Goal: Book appointment/travel/reservation

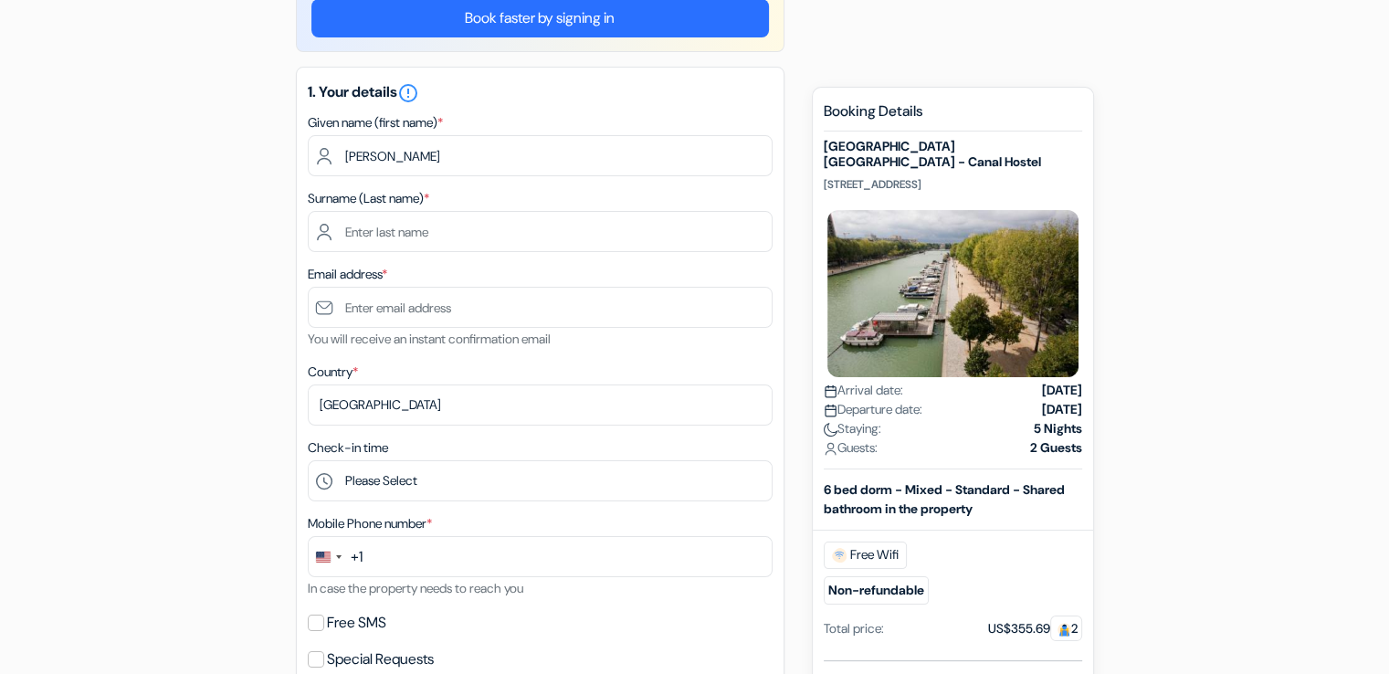
type input "[PERSON_NAME]"
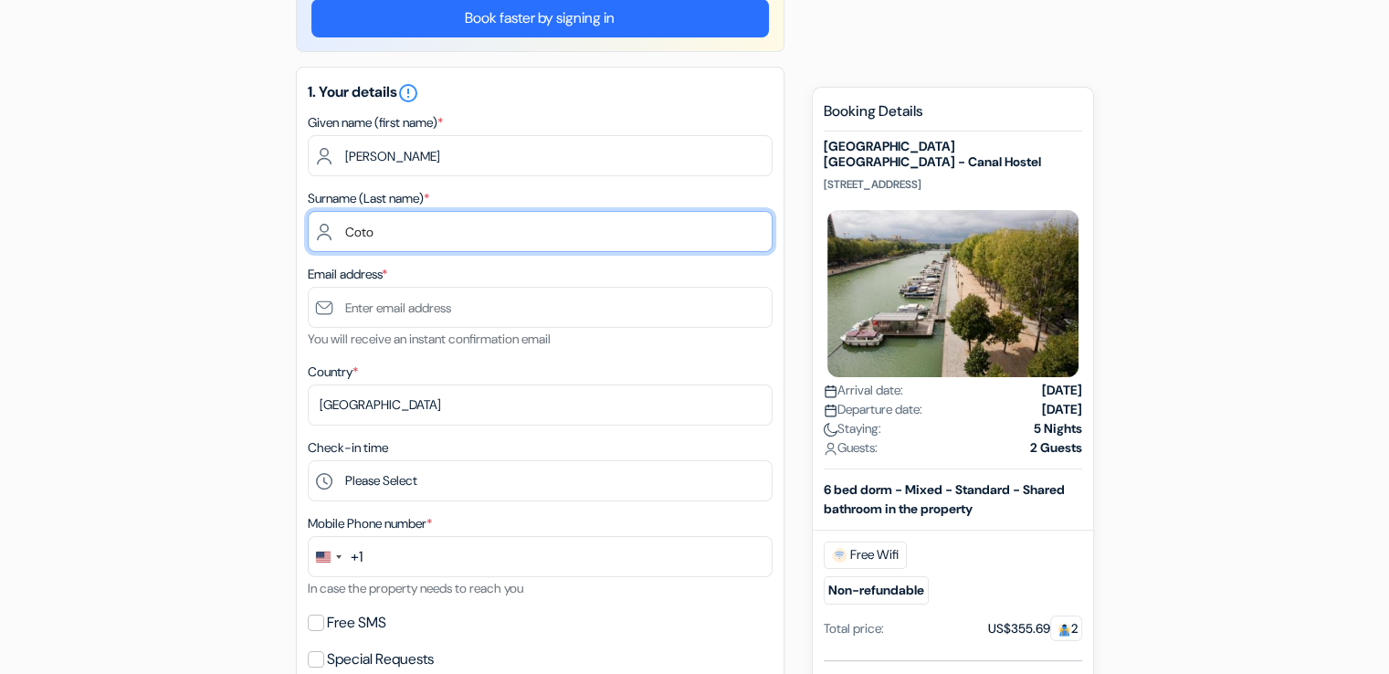
type input "Coto"
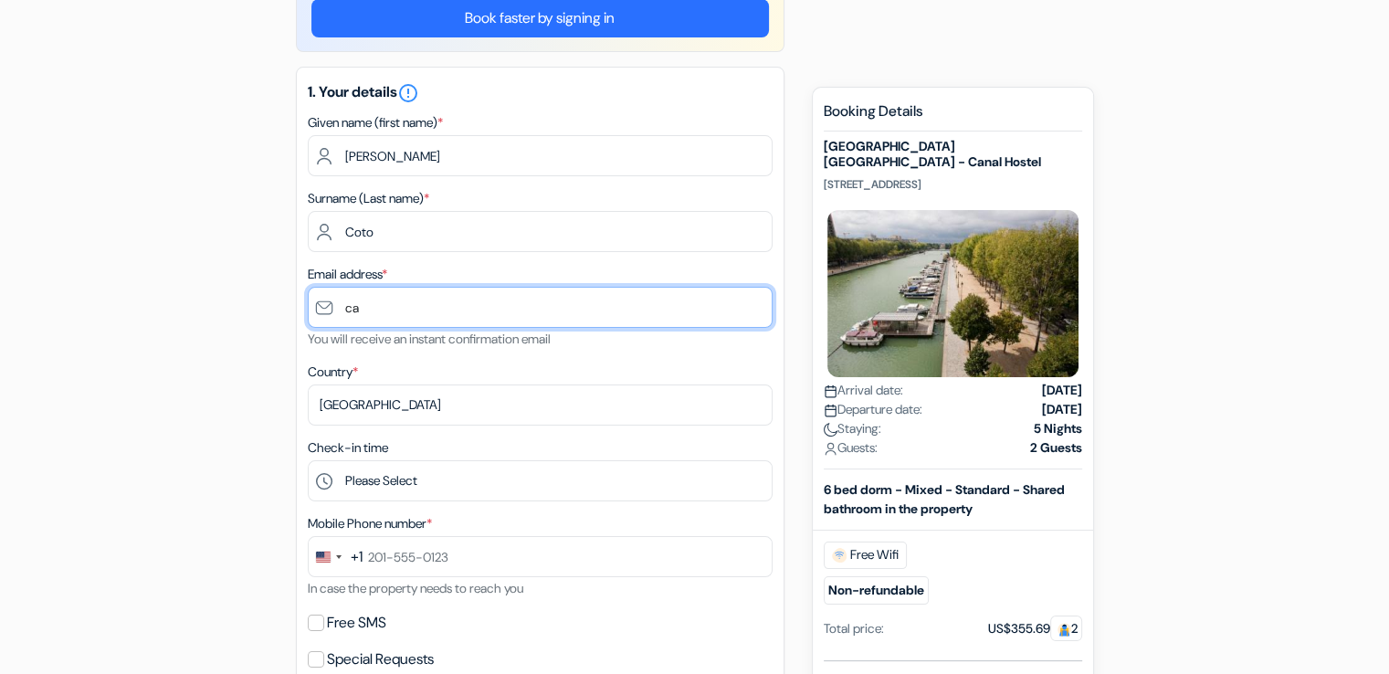
type input "[EMAIL_ADDRESS][DOMAIN_NAME]"
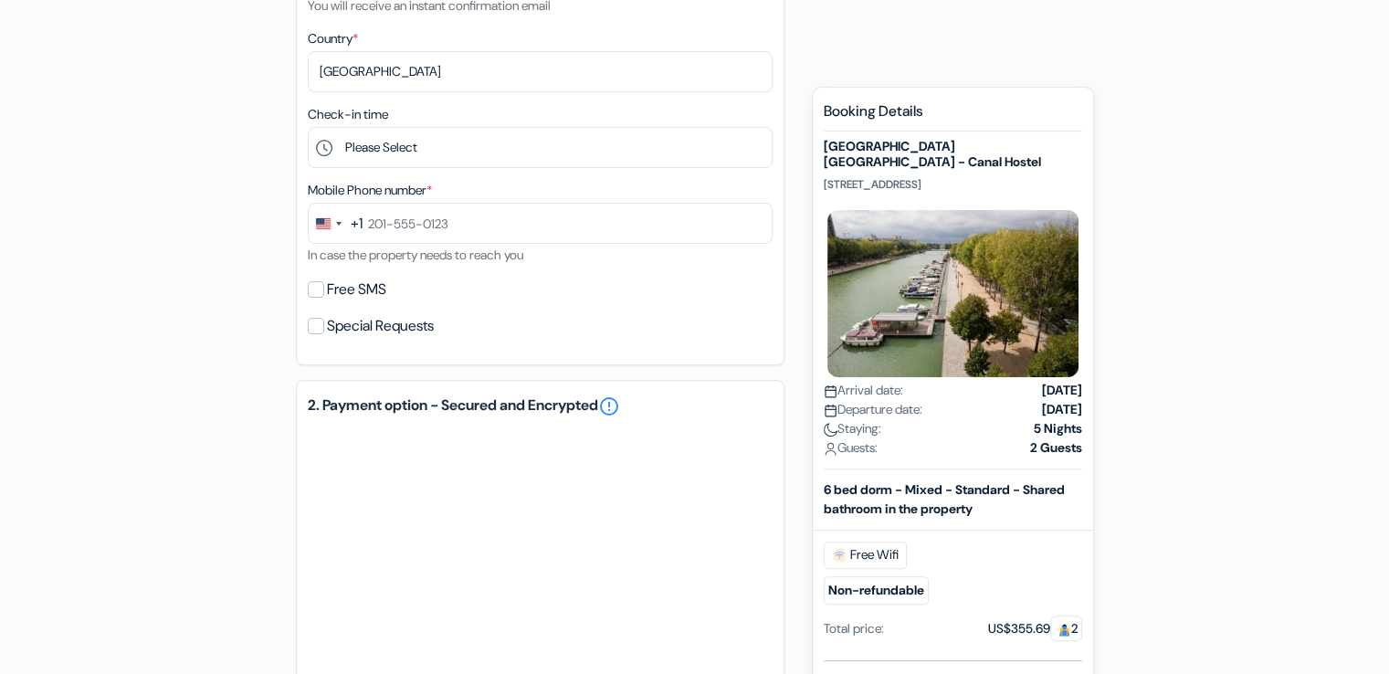
scroll to position [548, 0]
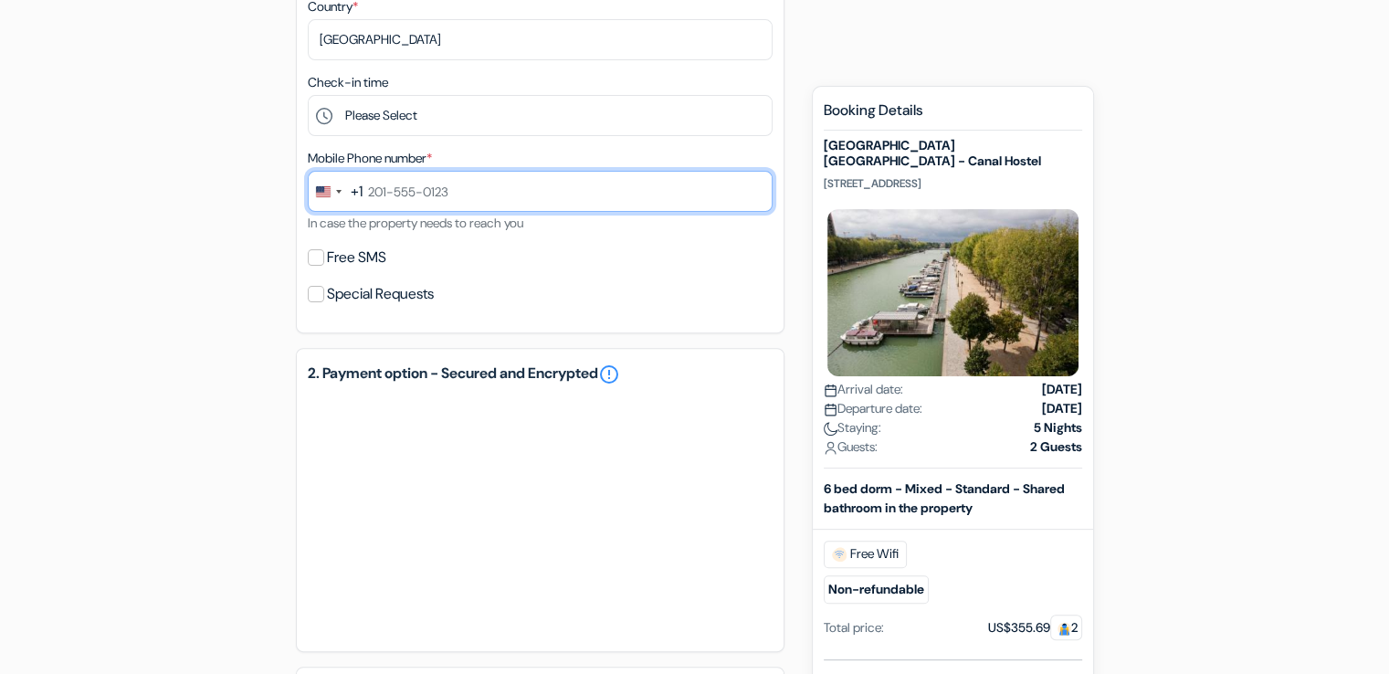
click at [388, 192] on input "text" at bounding box center [540, 191] width 465 height 41
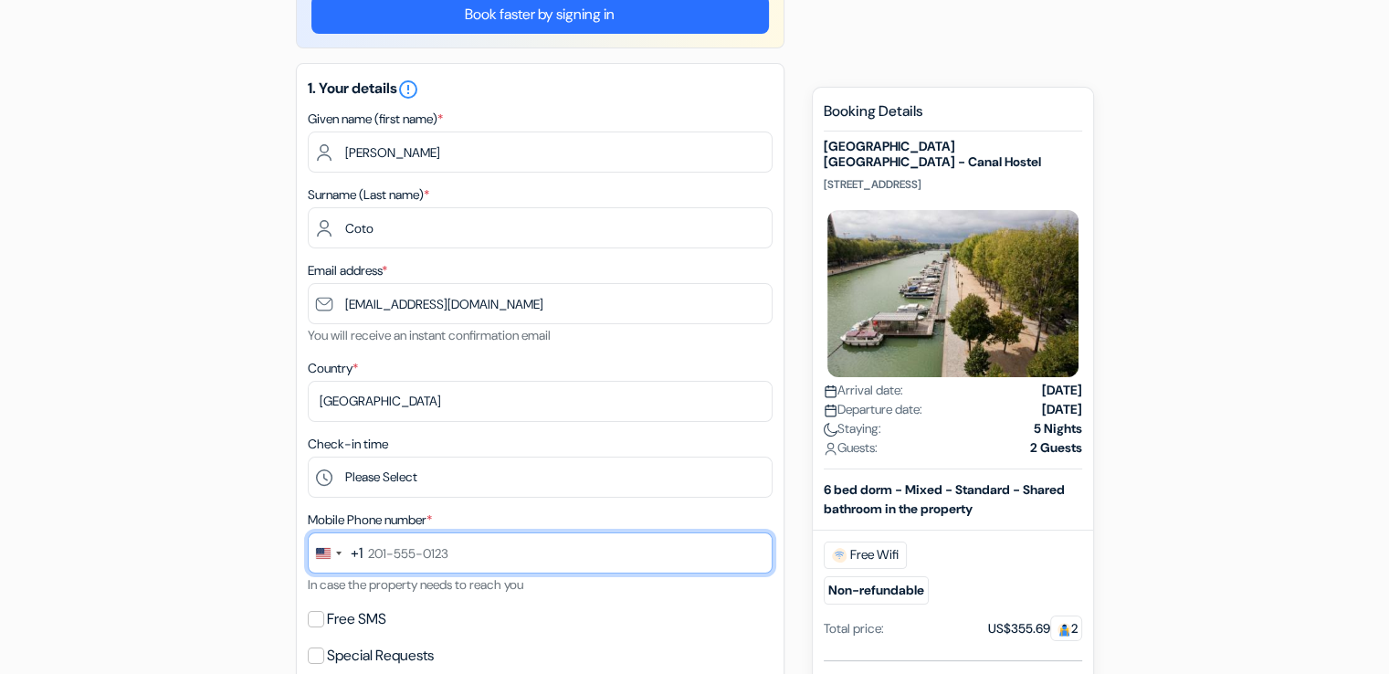
scroll to position [183, 0]
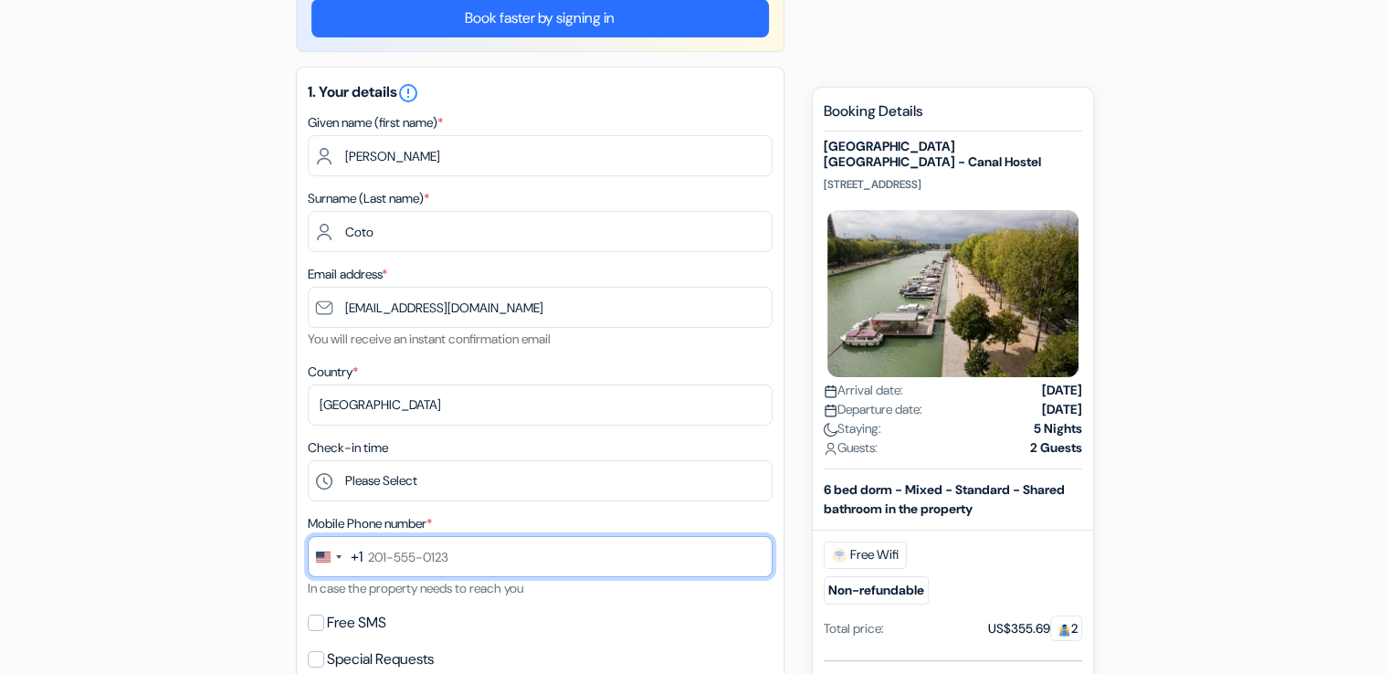
click at [501, 556] on input "text" at bounding box center [540, 556] width 465 height 41
type input "[PHONE_NUMBER]"
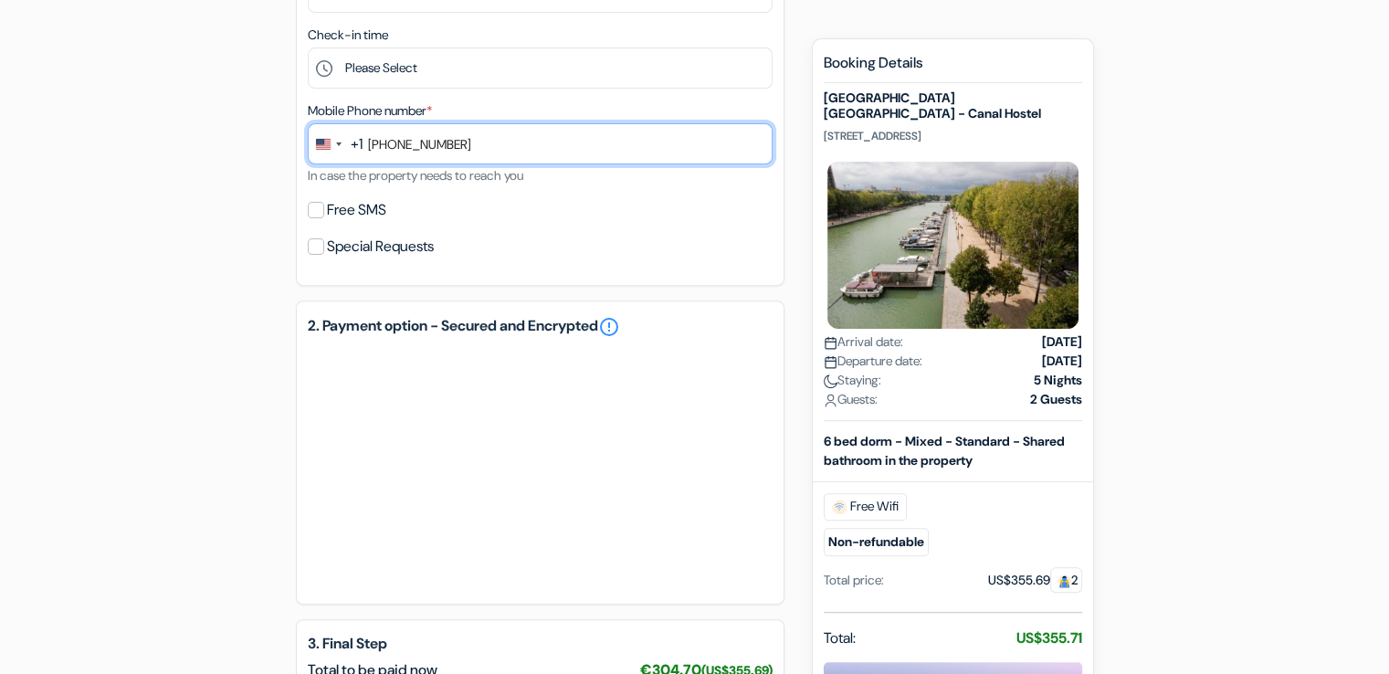
scroll to position [639, 0]
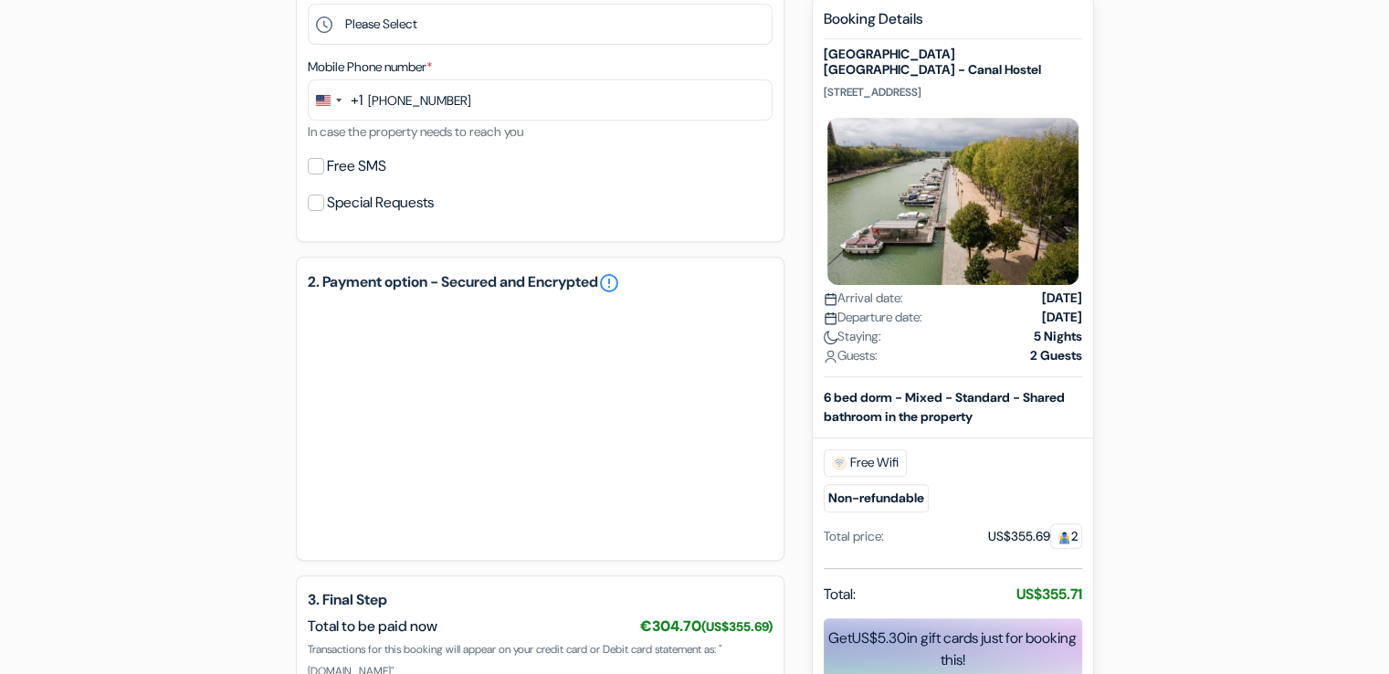
click at [358, 166] on label "Free SMS" at bounding box center [356, 166] width 59 height 26
click at [324, 166] on input "Free SMS" at bounding box center [316, 166] width 16 height 16
checkbox input "true"
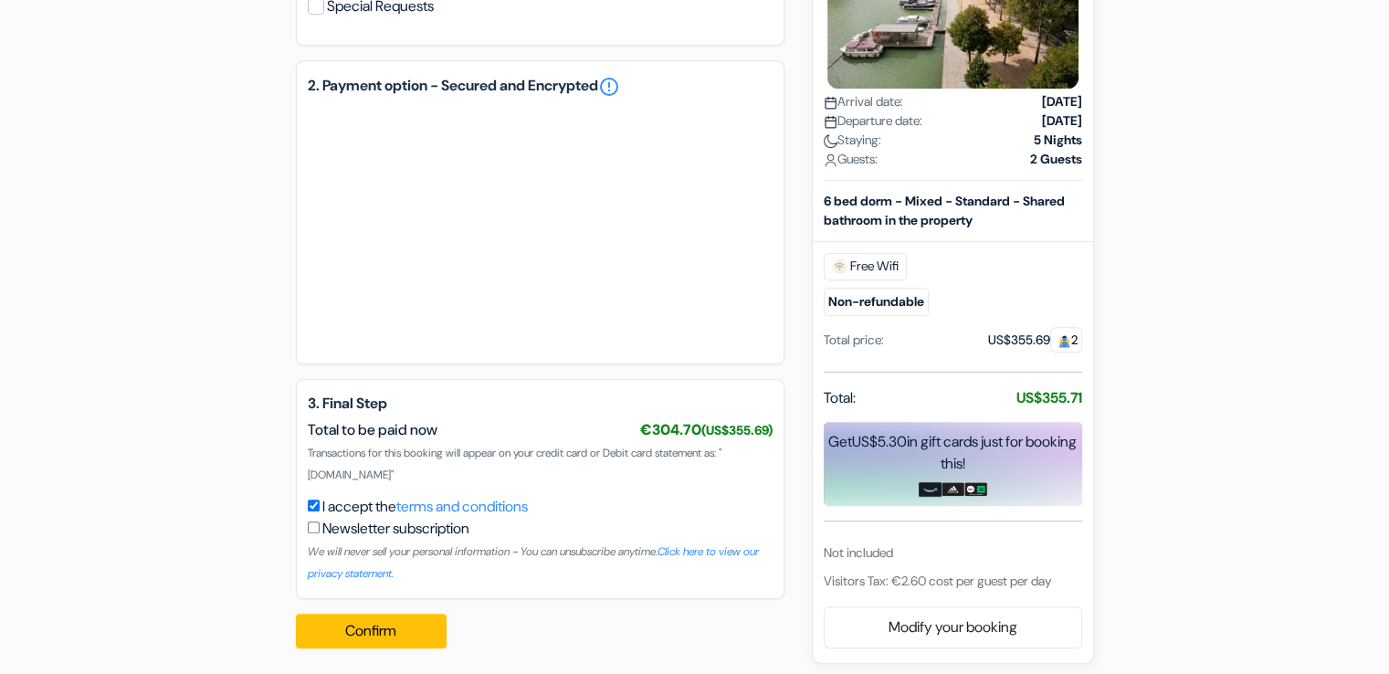
scroll to position [896, 0]
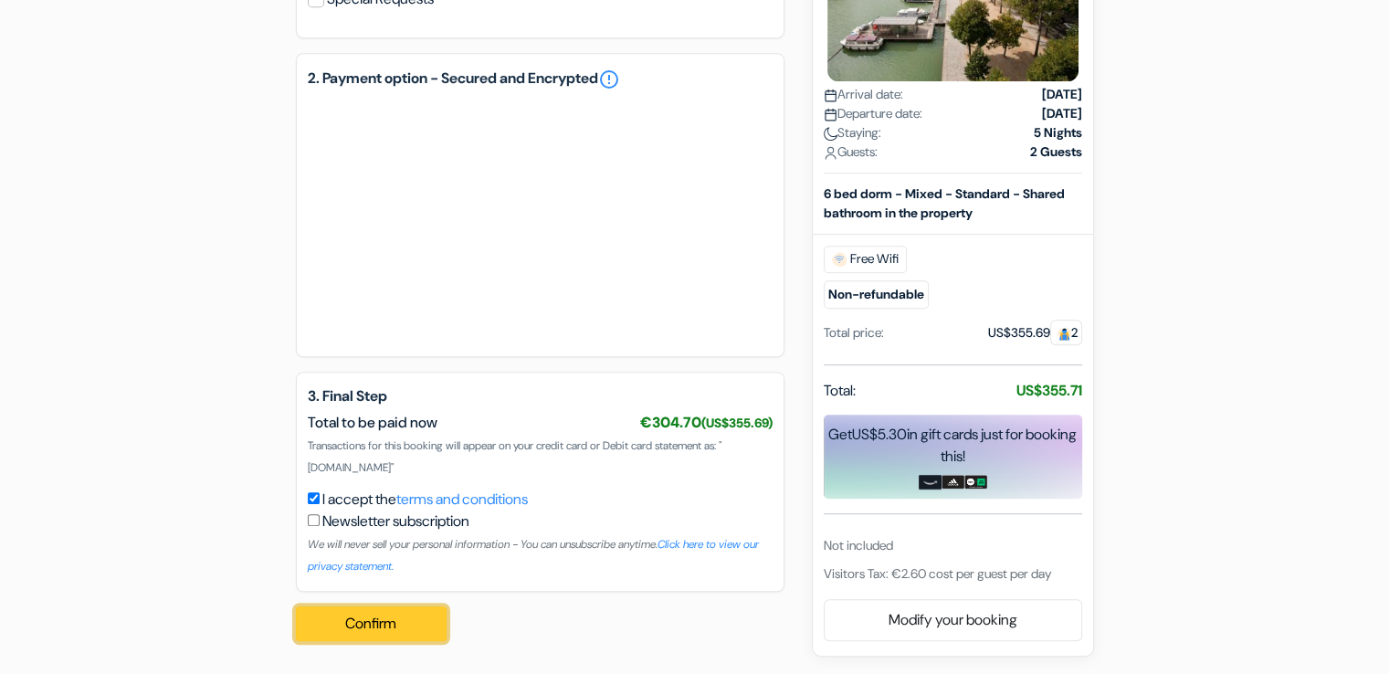
click at [406, 620] on button "Confirm Loading..." at bounding box center [372, 623] width 152 height 35
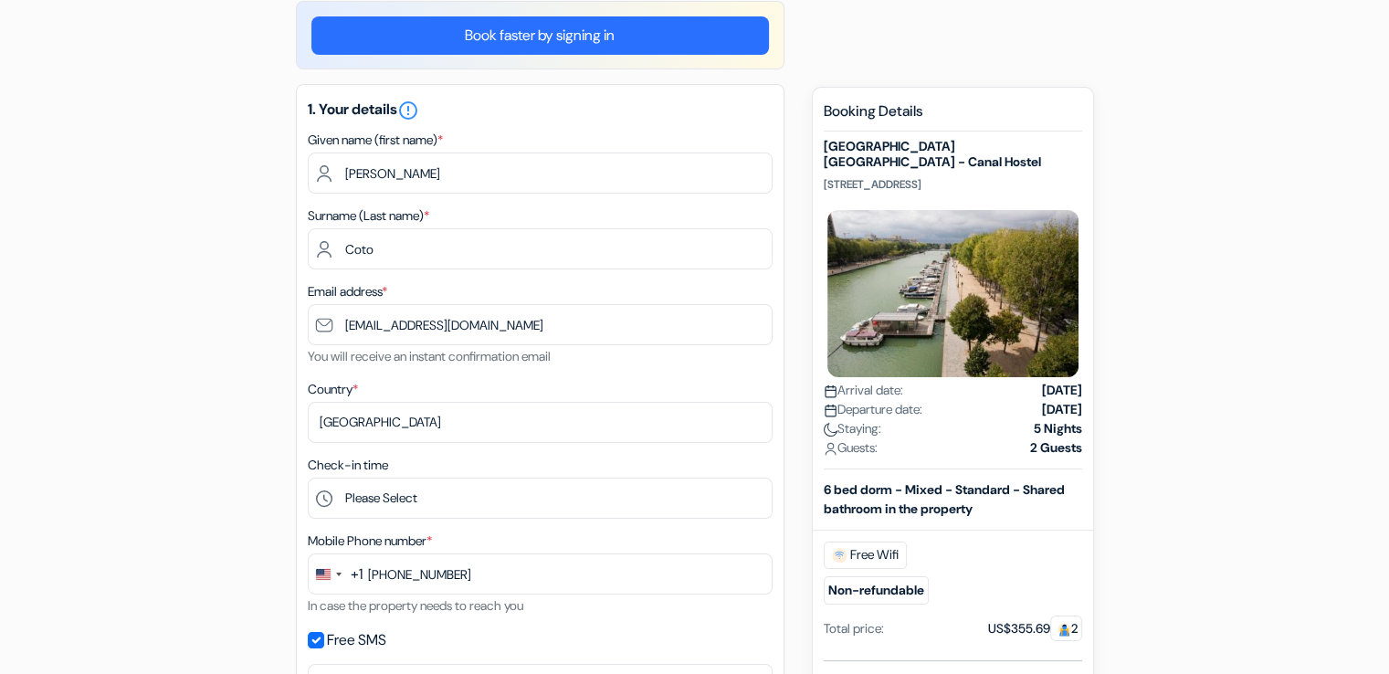
scroll to position [348, 0]
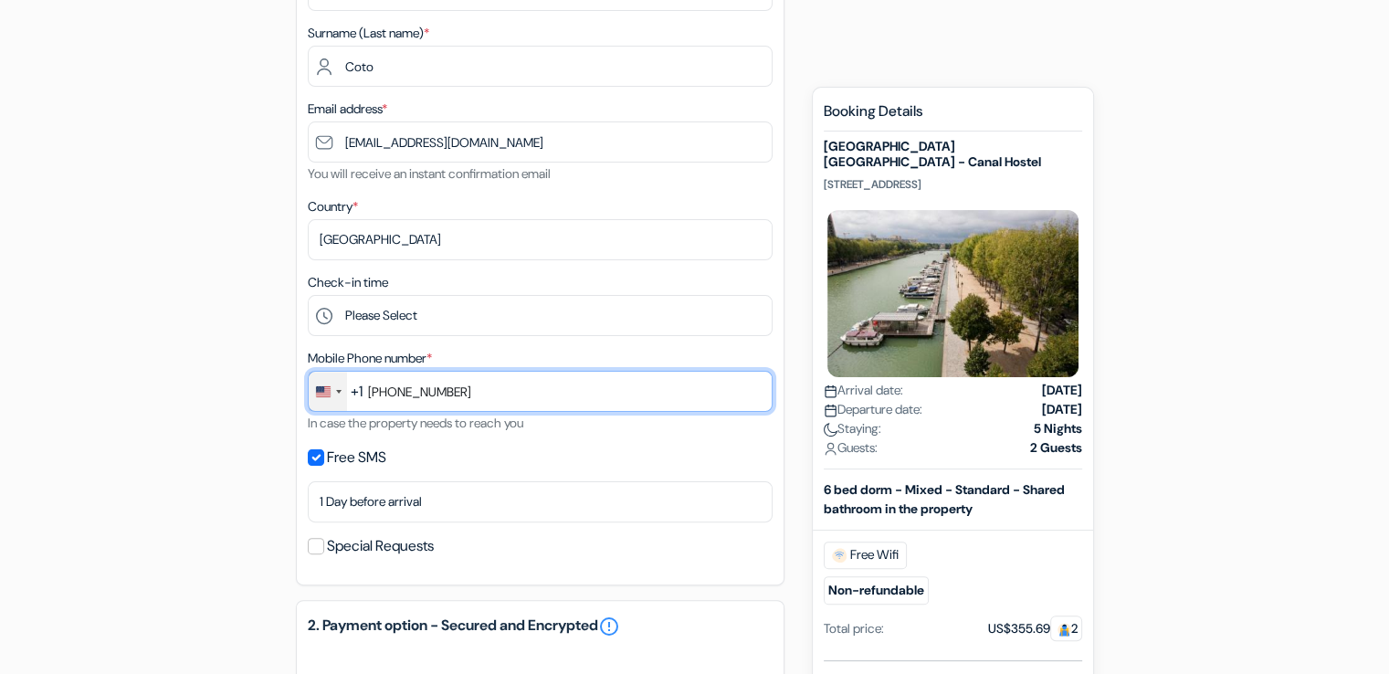
drag, startPoint x: 468, startPoint y: 395, endPoint x: 307, endPoint y: 401, distance: 160.8
click at [308, 401] on div "+1 244 results found No results found Afghanistan +93 Åland Islands +358 Albani…" at bounding box center [540, 391] width 465 height 41
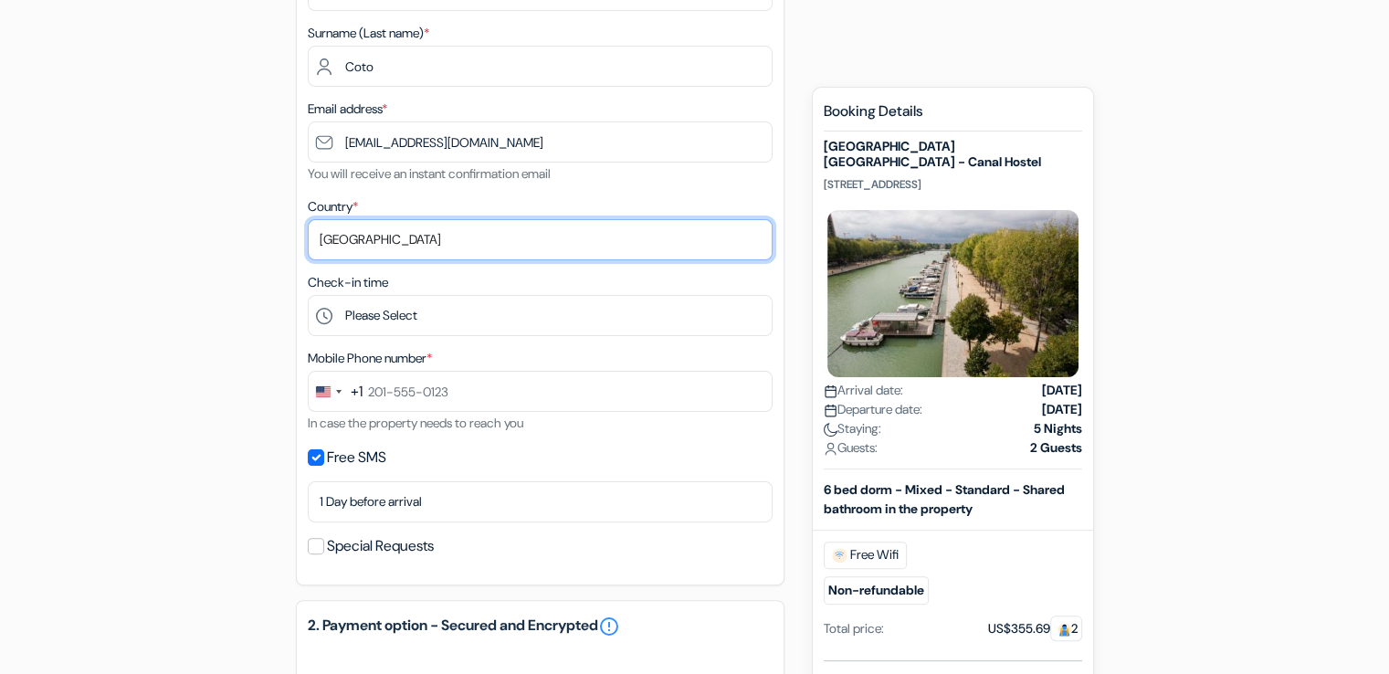
drag, startPoint x: 338, startPoint y: 242, endPoint x: 201, endPoint y: 250, distance: 137.3
click at [195, 245] on div "add_box St Christopher's Inn Paris - Canal Hostel 159 rue de Crimée, Paris, Fra…" at bounding box center [695, 547] width 1206 height 1458
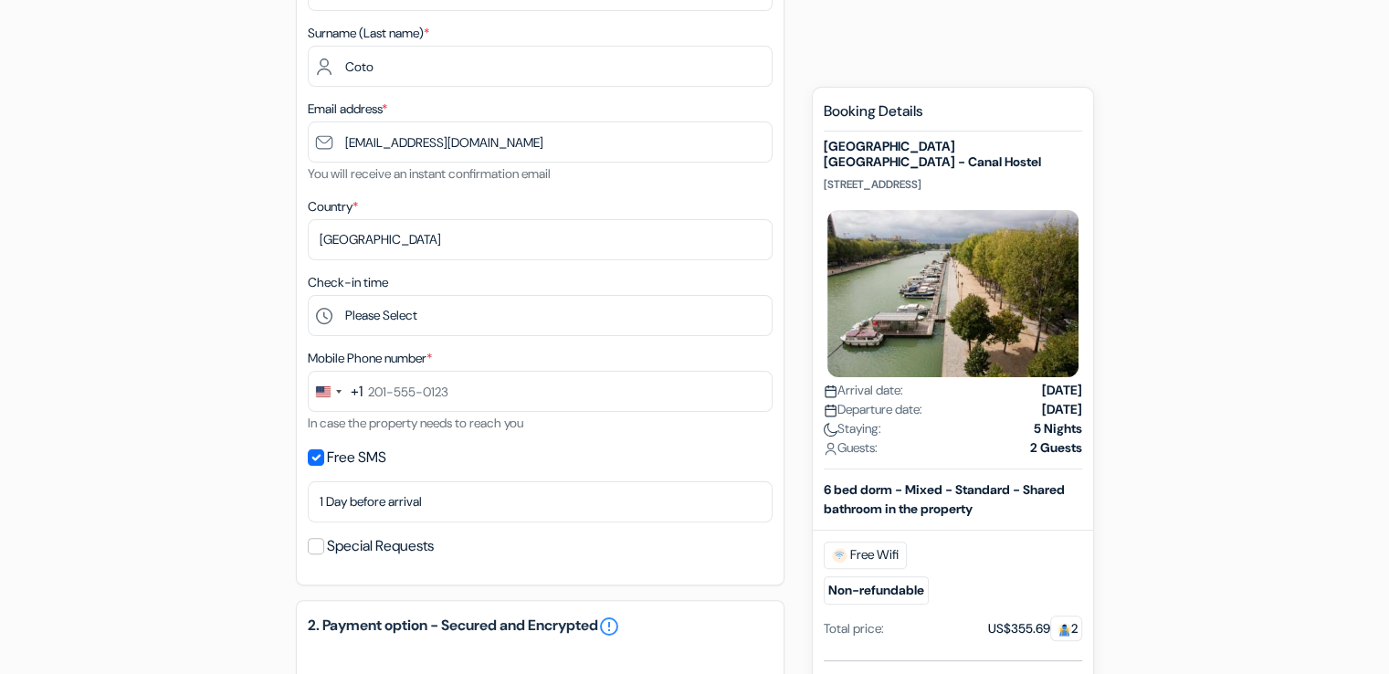
click at [225, 378] on div "add_box St Christopher's Inn Paris - Canal Hostel 159 rue de Crimée, Paris, Fra…" at bounding box center [695, 547] width 1206 height 1458
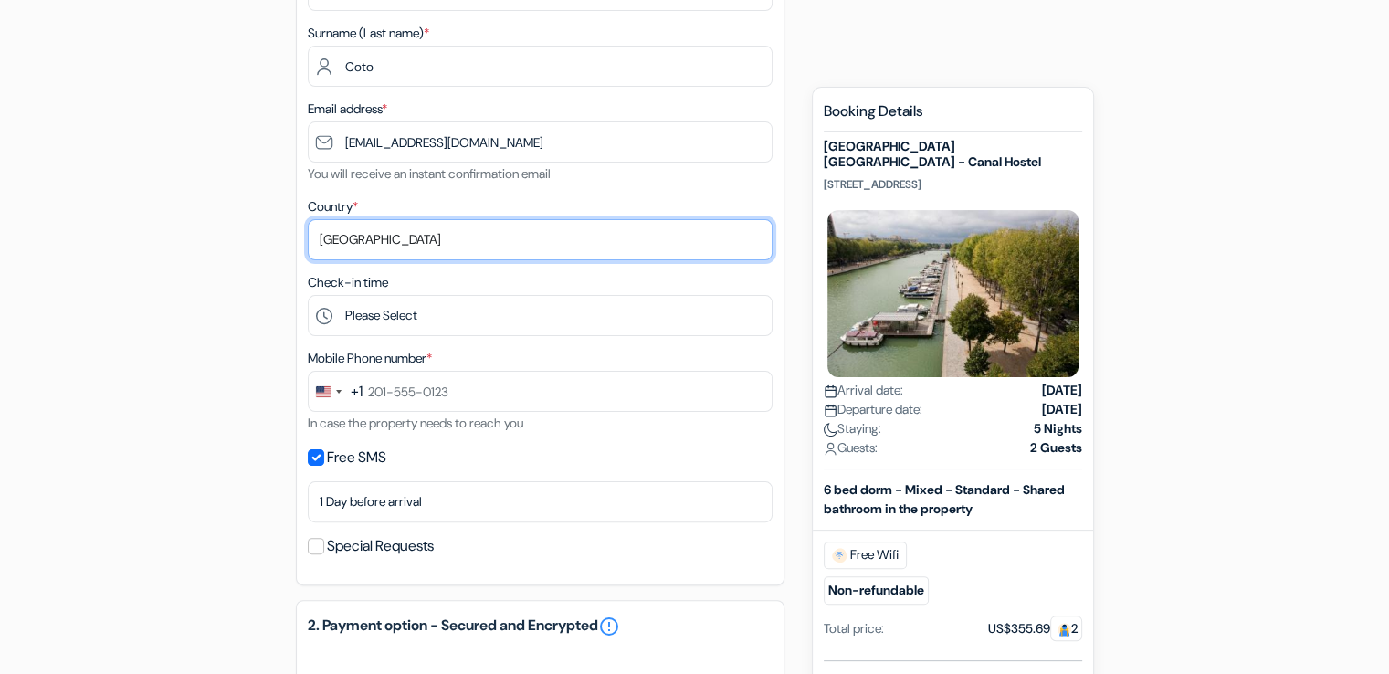
click at [394, 238] on select "Select country Abkhazia Afghanistan Albania Algeria American Samoa Andorra Ango…" at bounding box center [540, 239] width 465 height 41
click at [308, 219] on select "Select country Abkhazia Afghanistan Albania Algeria American Samoa Andorra Ango…" at bounding box center [540, 239] width 465 height 41
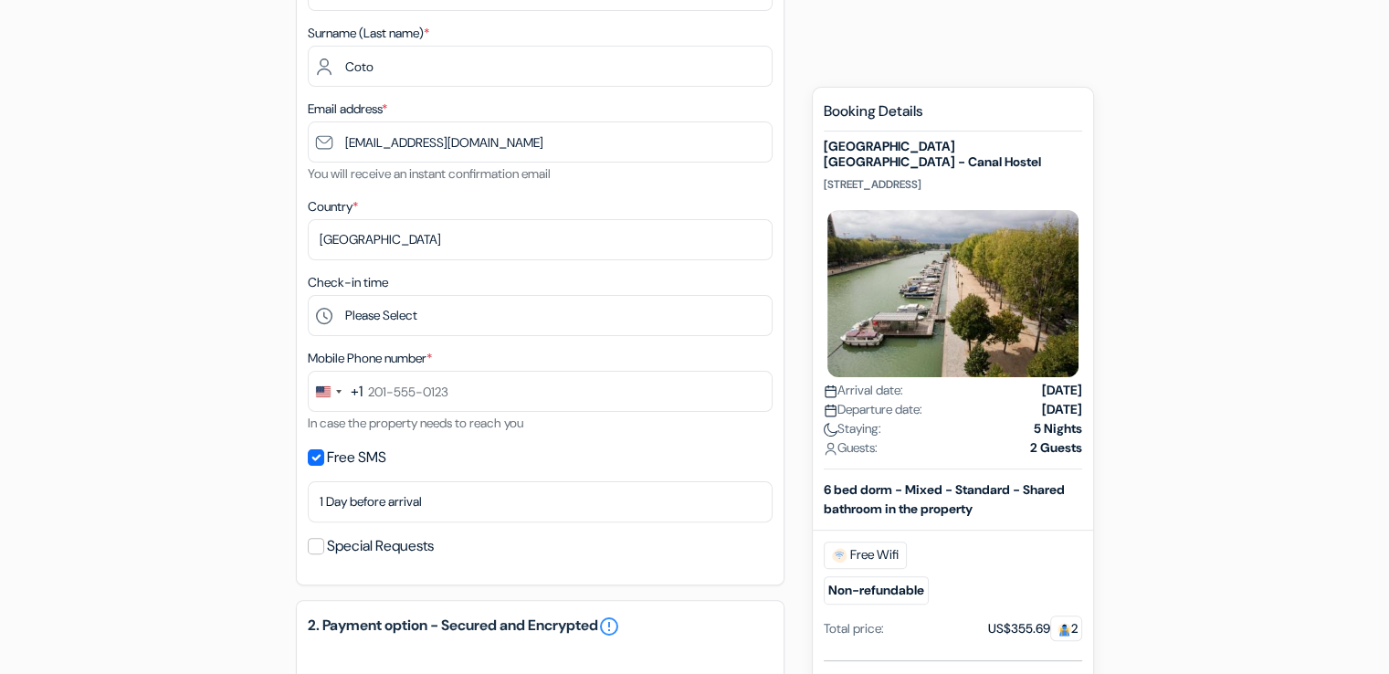
click at [83, 202] on form "Checkout add_box St Christopher's Inn Paris - Canal Hostel 159 rue de Crimée, P…" at bounding box center [694, 475] width 1389 height 1509
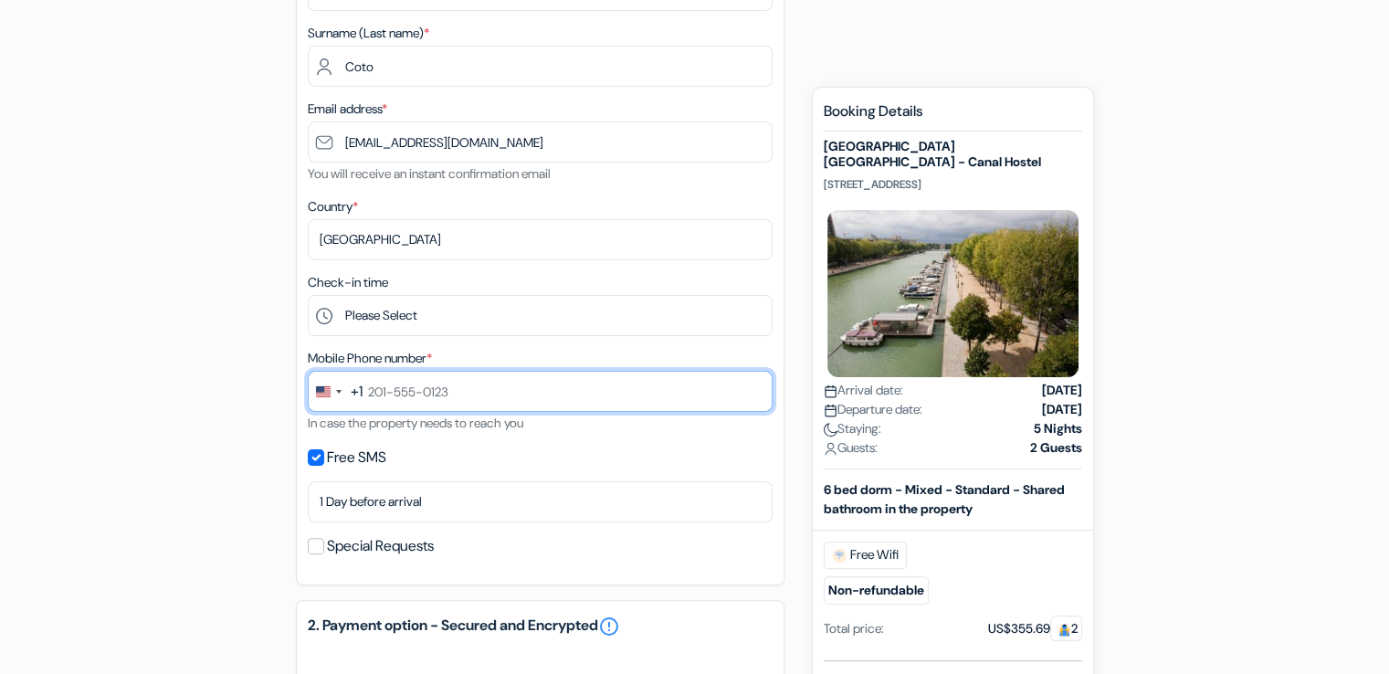
click at [539, 392] on input "text" at bounding box center [540, 391] width 465 height 41
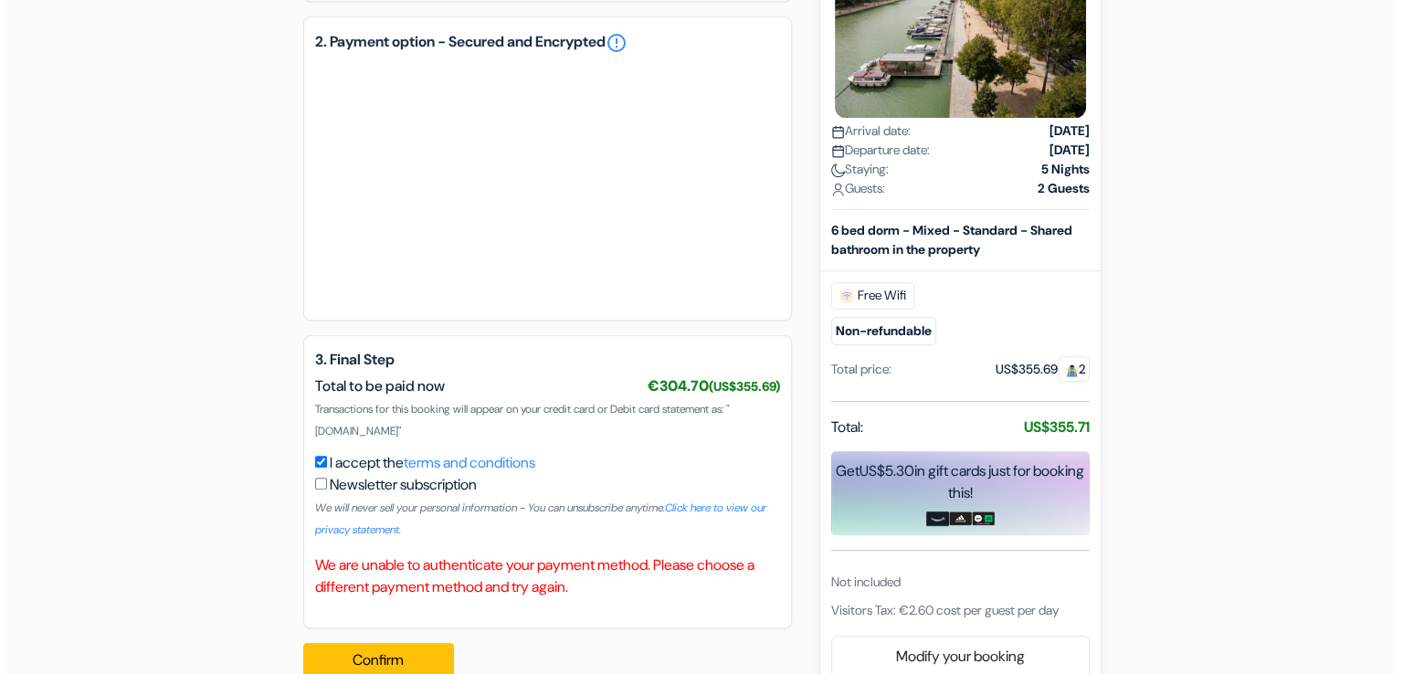
scroll to position [969, 0]
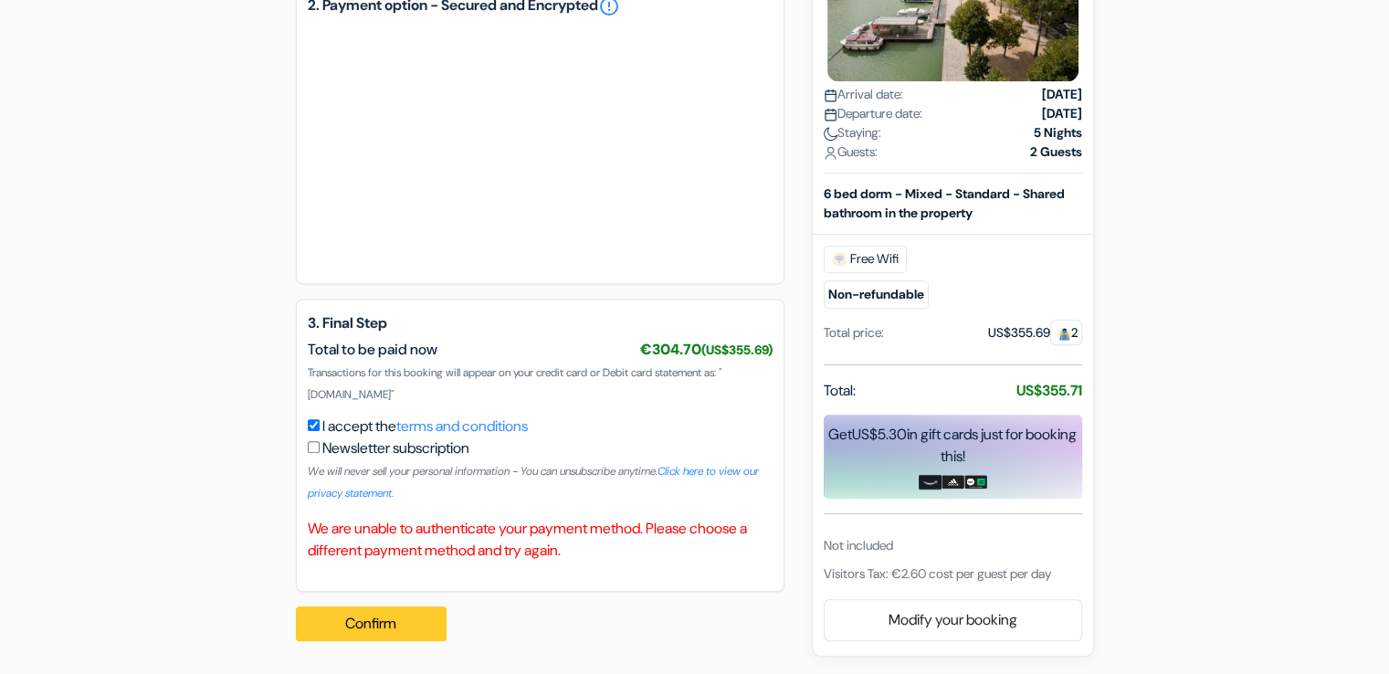
type input "786-984-2087"
click at [393, 638] on button "Confirm Loading..." at bounding box center [372, 623] width 152 height 35
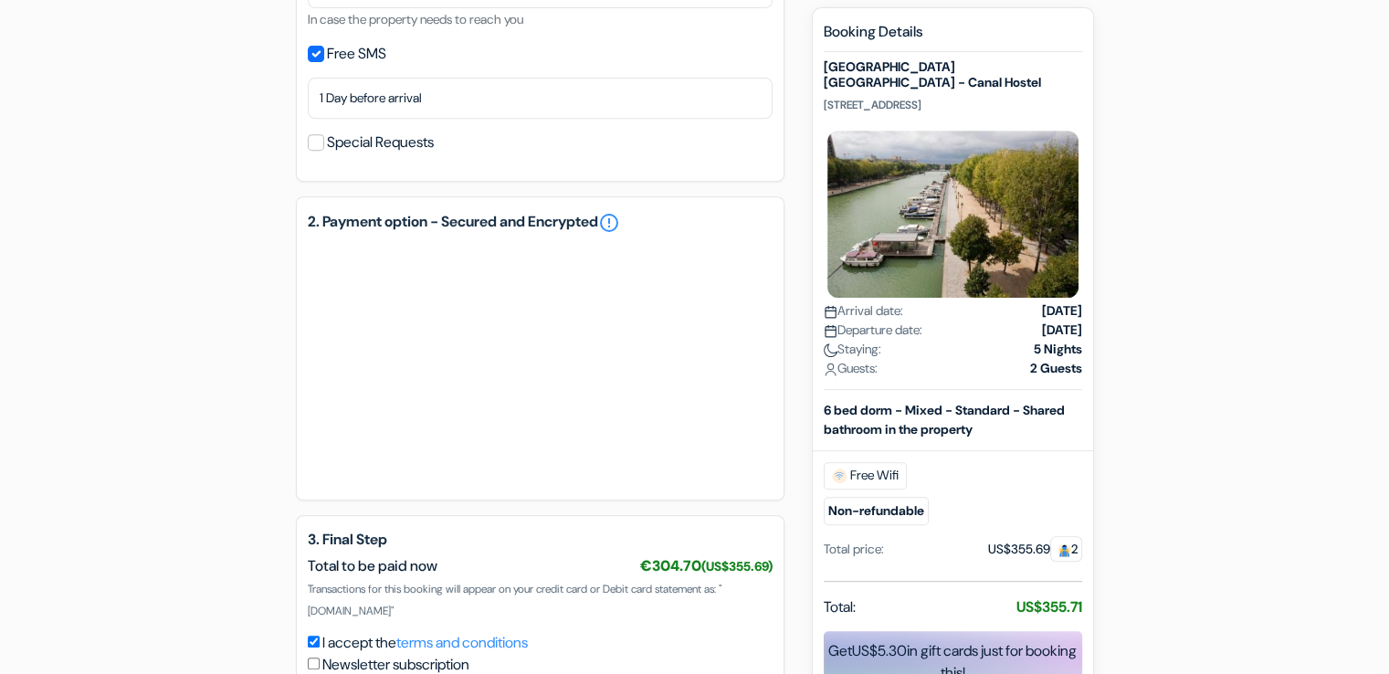
scroll to position [695, 0]
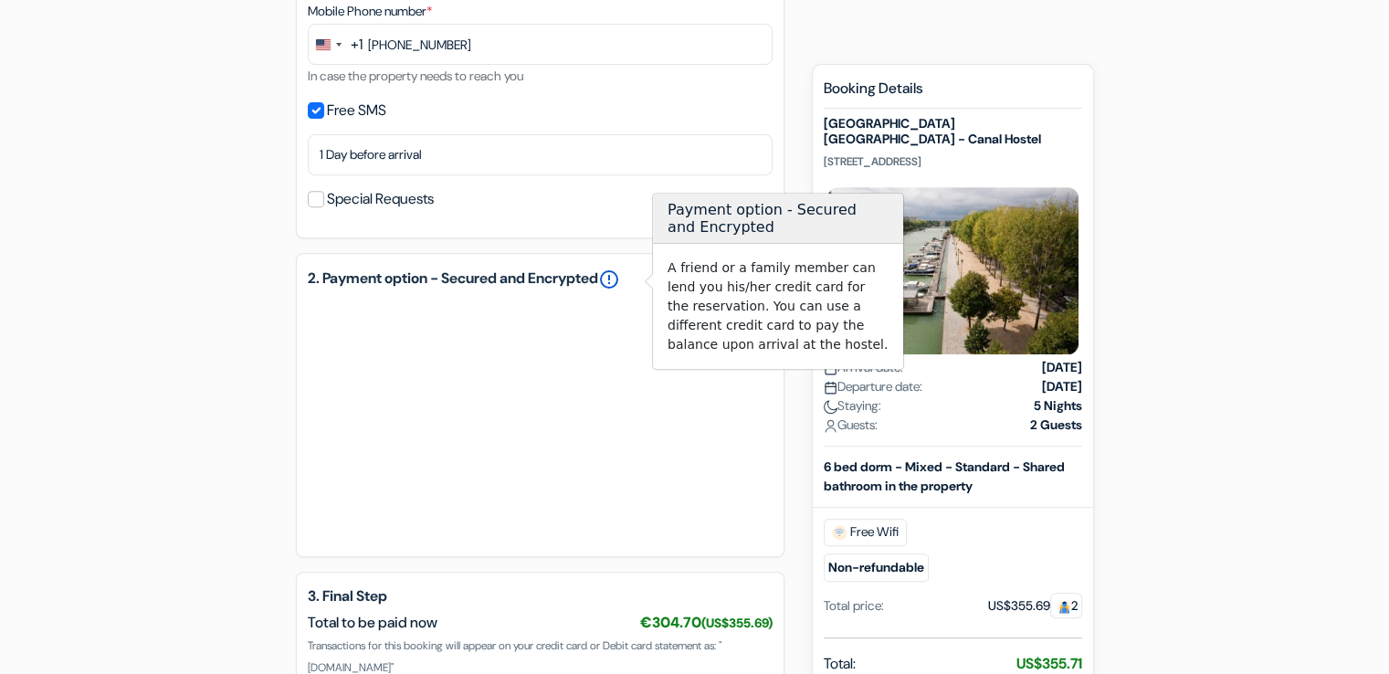
click at [620, 278] on link "error_outline" at bounding box center [609, 280] width 22 height 22
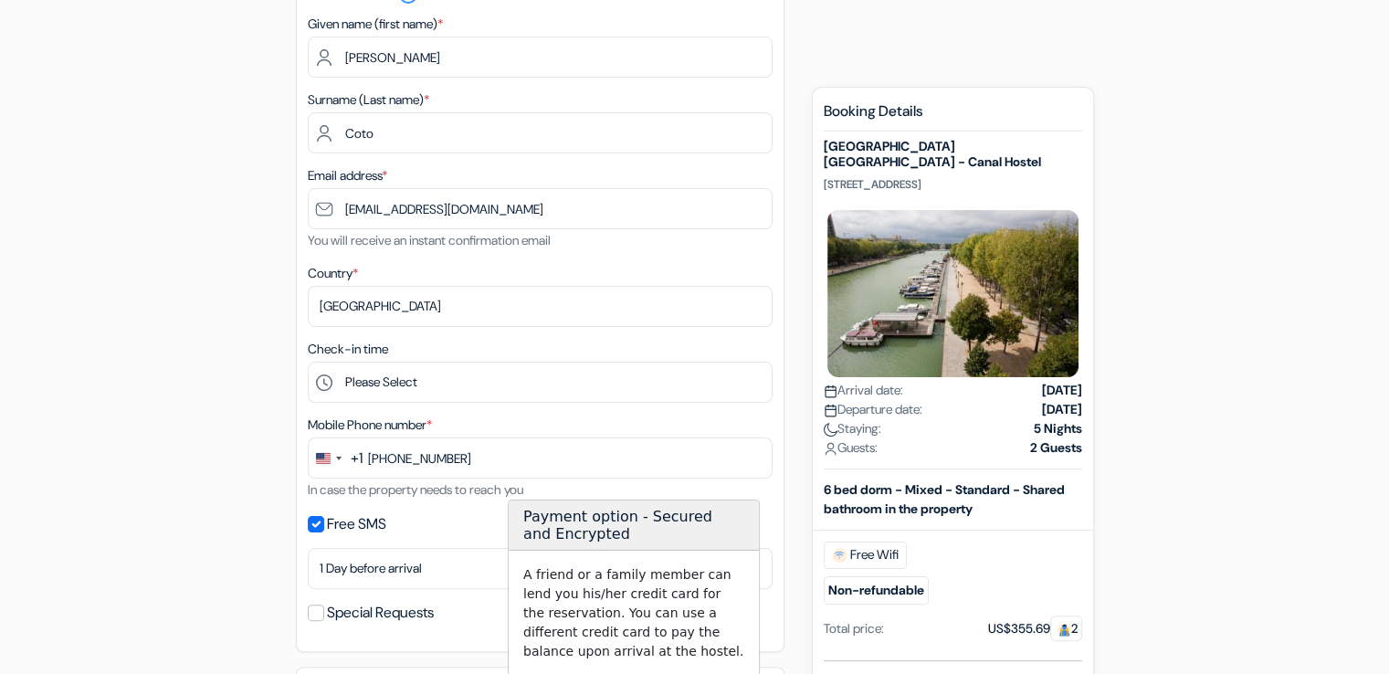
scroll to position [238, 0]
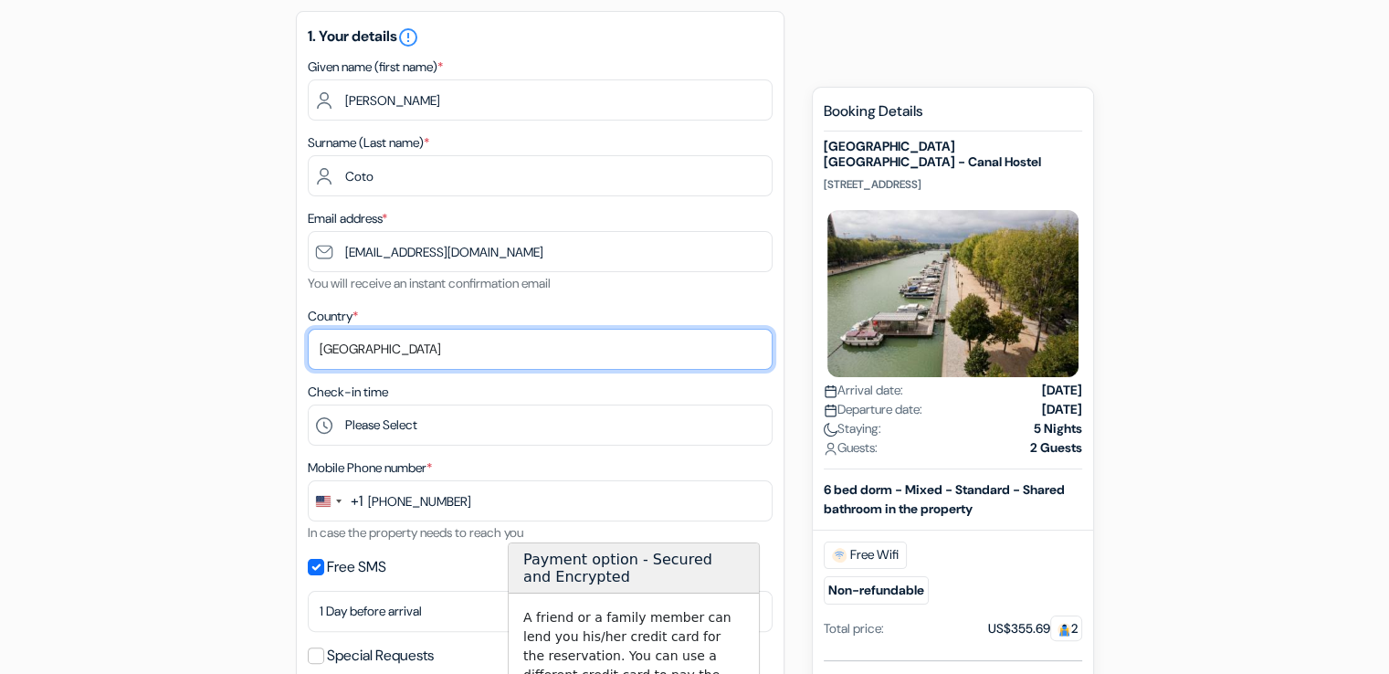
click at [450, 339] on select "Select country Abkhazia Afghanistan Albania Algeria American Samoa Andorra Ango…" at bounding box center [540, 349] width 465 height 41
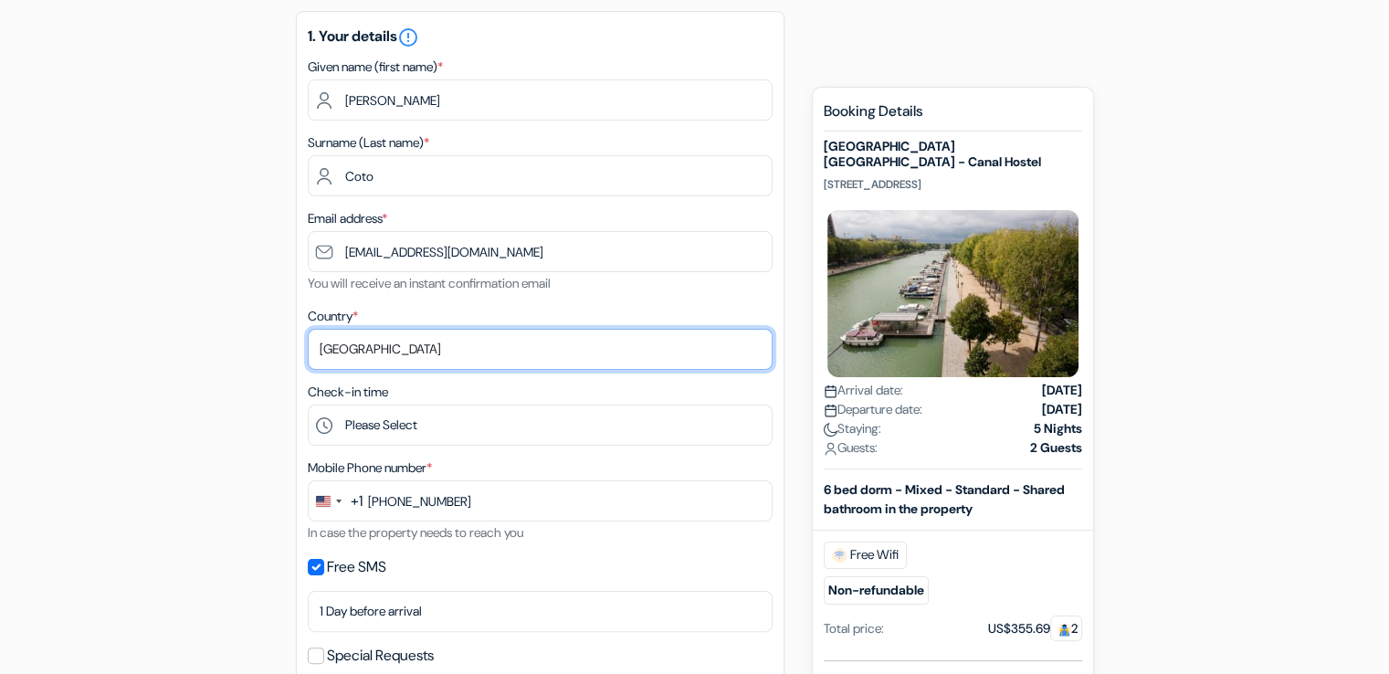
select select "13"
click at [308, 329] on select "Select country Abkhazia Afghanistan Albania Algeria American Samoa Andorra Ango…" at bounding box center [540, 349] width 465 height 41
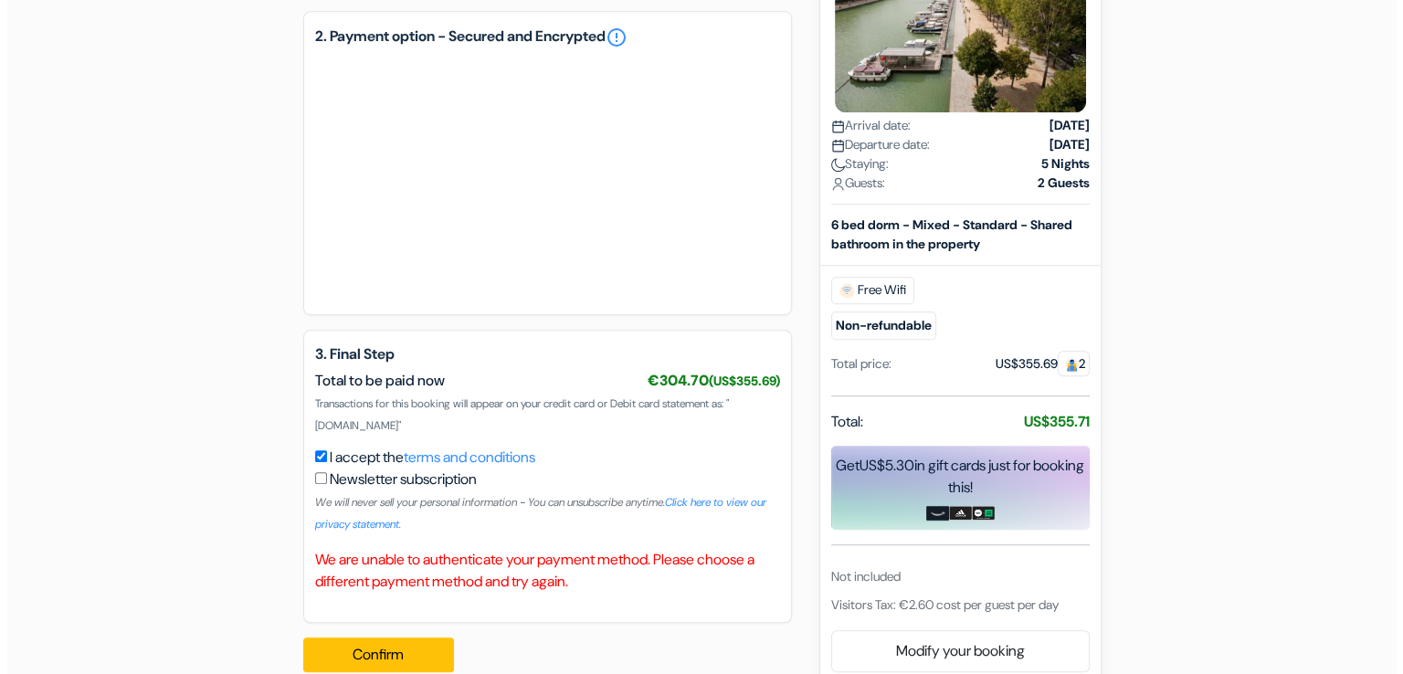
scroll to position [969, 0]
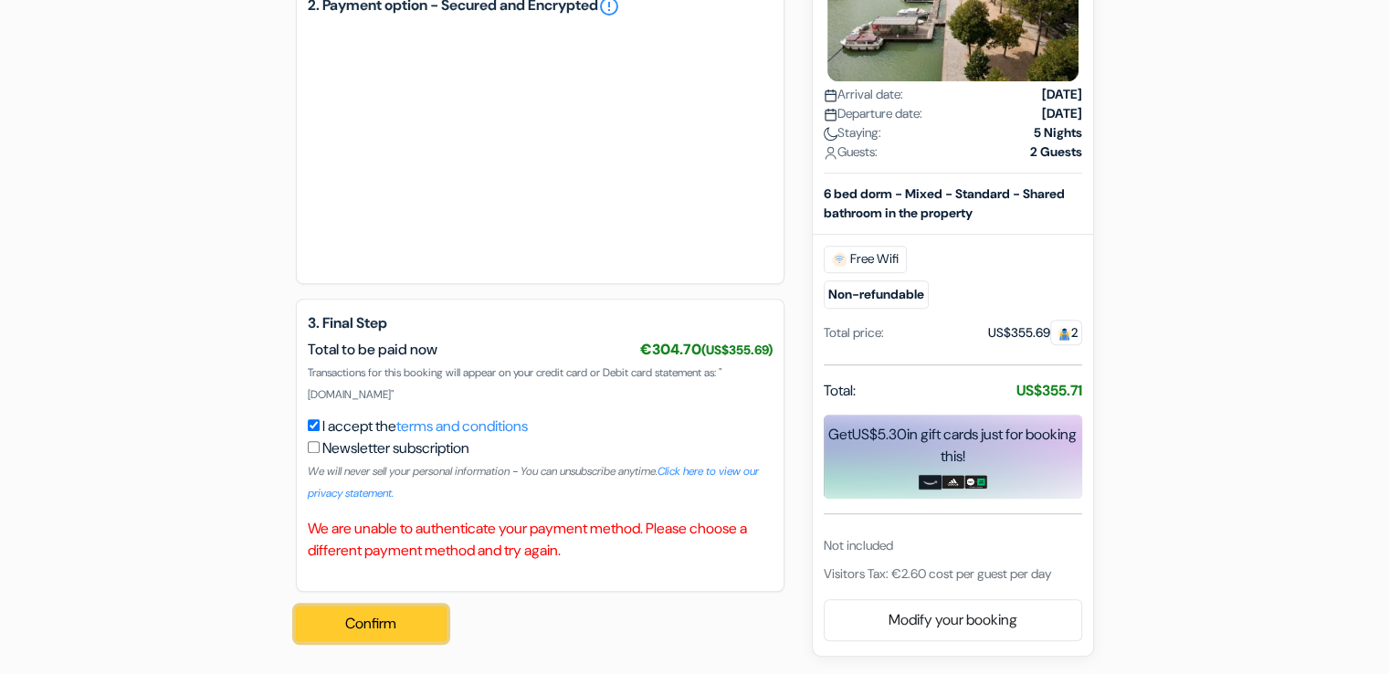
click at [413, 610] on button "Confirm Loading..." at bounding box center [372, 623] width 152 height 35
